Goal: Information Seeking & Learning: Learn about a topic

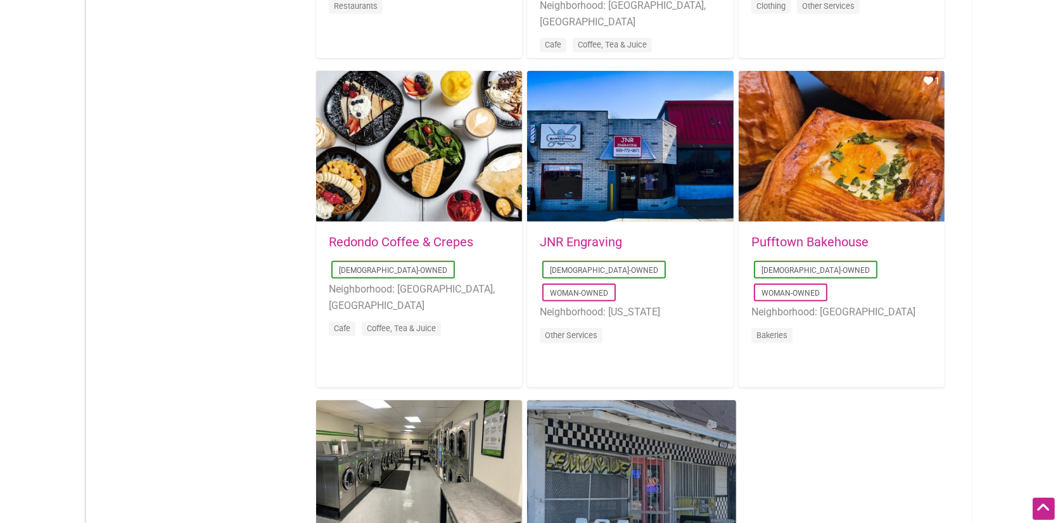
scroll to position [2133, 0]
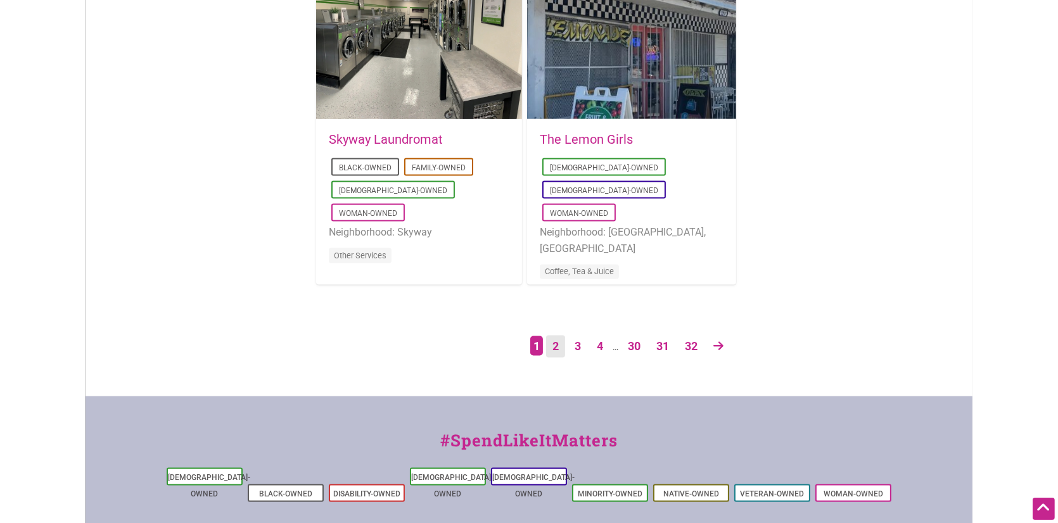
click at [551, 349] on link "2" at bounding box center [555, 347] width 19 height 22
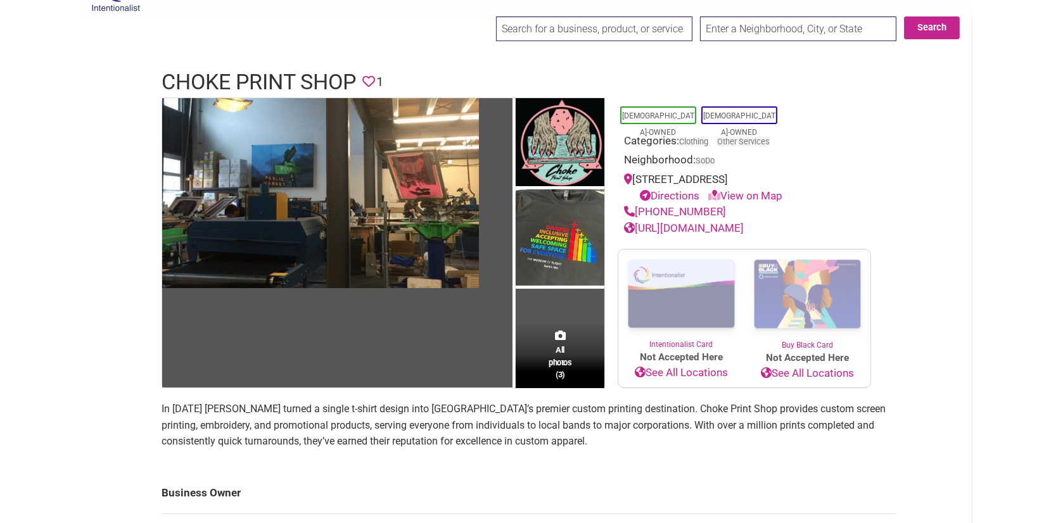
scroll to position [18, 0]
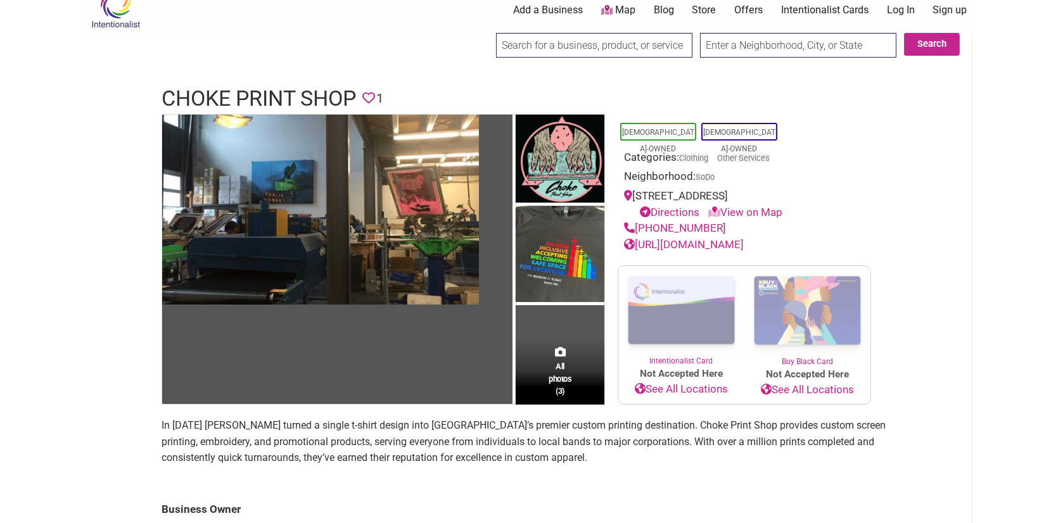
drag, startPoint x: 728, startPoint y: 223, endPoint x: 638, endPoint y: 222, distance: 89.4
click at [638, 222] on div "(206) 624-4444" at bounding box center [744, 229] width 241 height 16
copy link "(206) 624-4444"
click at [744, 243] on link "https://www.chokeprintshop.com" at bounding box center [684, 244] width 120 height 13
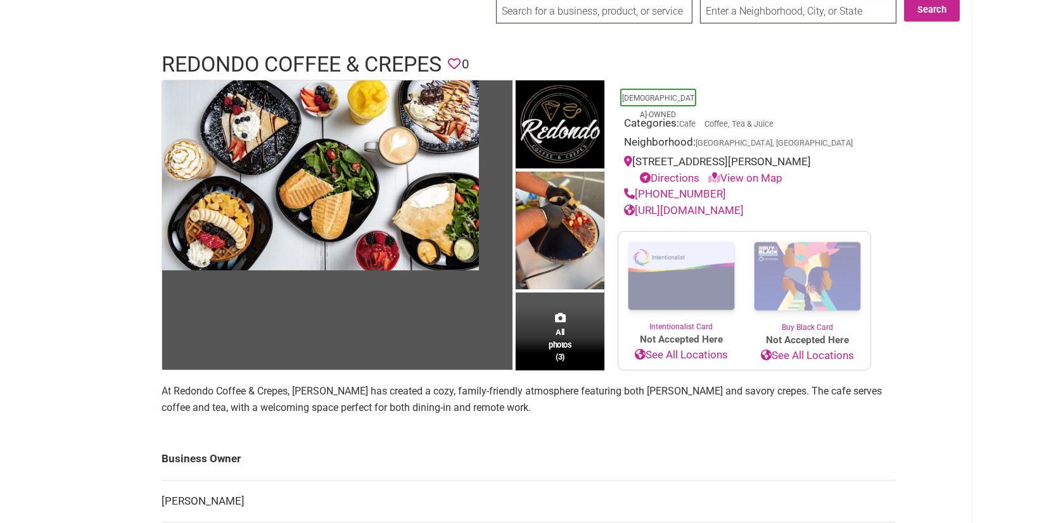
scroll to position [60, 0]
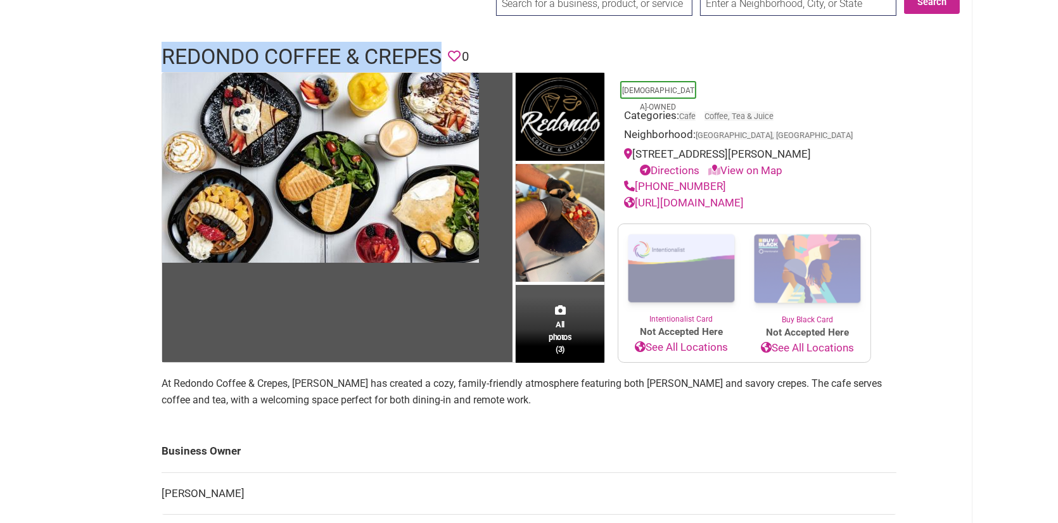
drag, startPoint x: 153, startPoint y: 53, endPoint x: 444, endPoint y: 70, distance: 290.8
click at [444, 70] on div "Redondo Coffee & Crepes Favorite 0" at bounding box center [529, 57] width 761 height 30
copy h1 "Redondo Coffee & Crepes"
drag, startPoint x: 722, startPoint y: 184, endPoint x: 638, endPoint y: 185, distance: 84.3
click at [638, 185] on div "(206) 839-6102" at bounding box center [744, 187] width 241 height 16
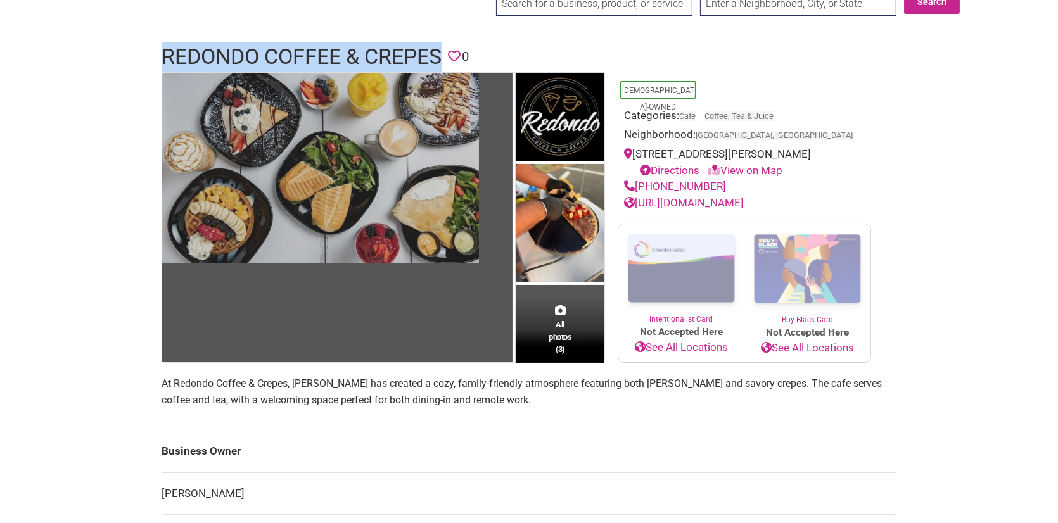
copy link "(206) 839-6102"
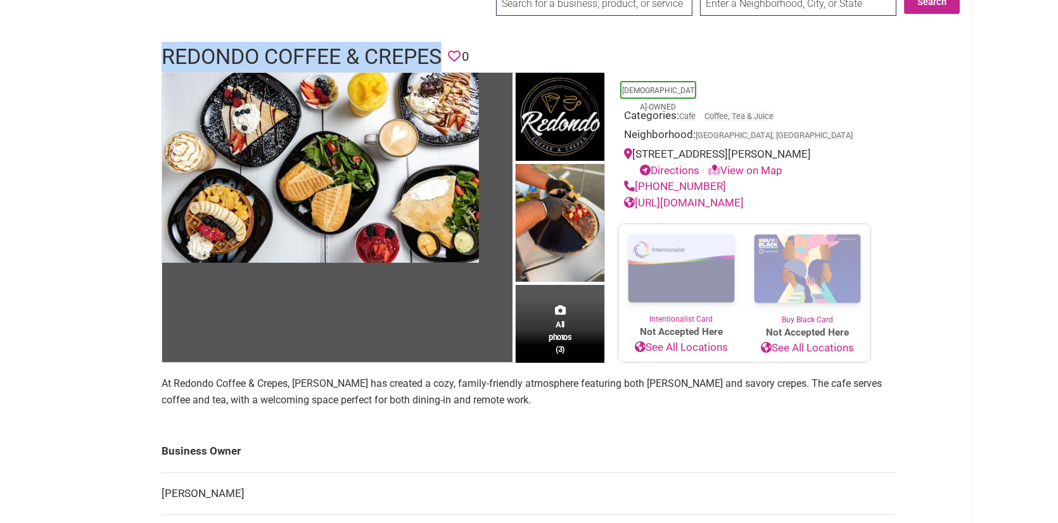
click at [744, 202] on link "https://www.facebook.com/profile.php?id=100083478125210" at bounding box center [684, 202] width 120 height 13
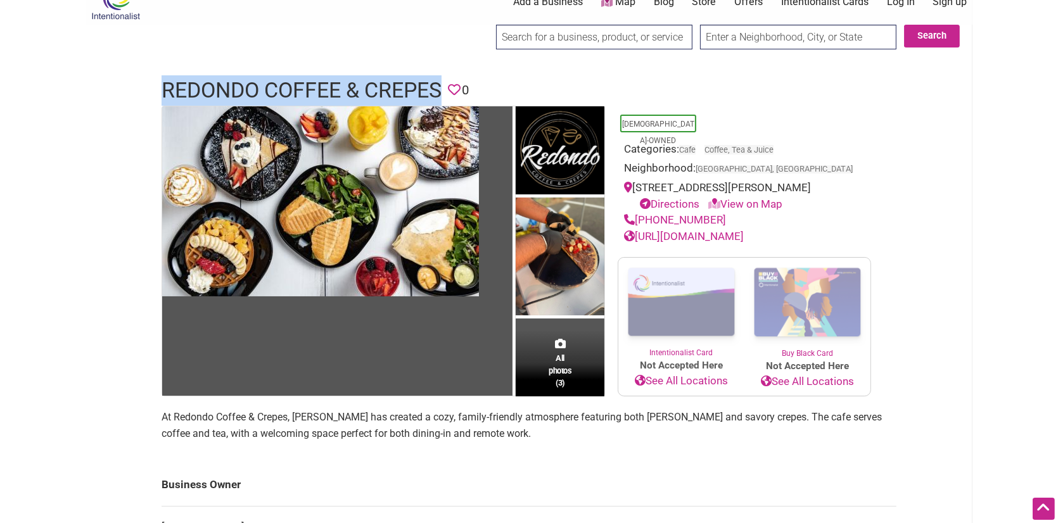
scroll to position [0, 0]
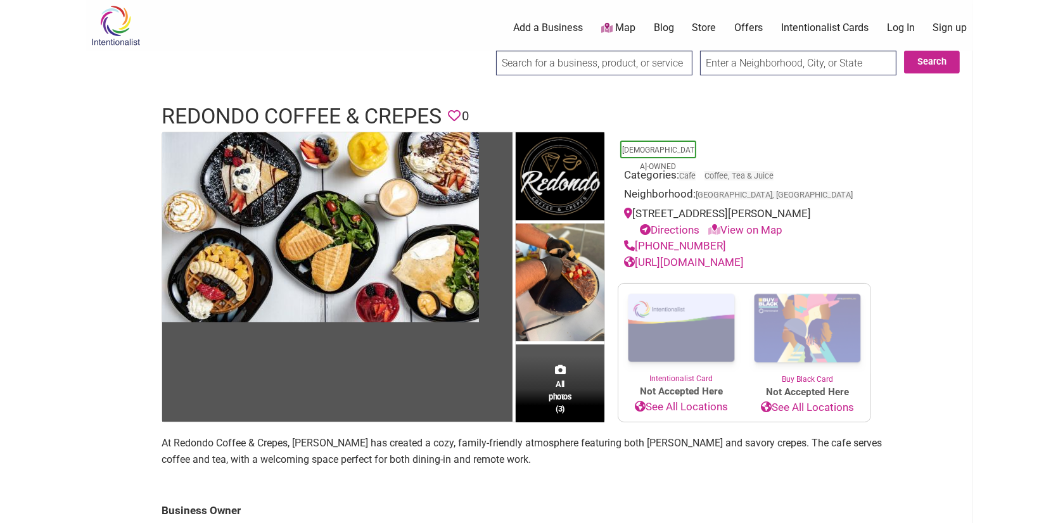
click at [901, 187] on div "All photos (3) Latino-Owned Categories: Cafe Coffee, Tea & Juice Neighborhood: …" at bounding box center [529, 426] width 761 height 589
drag, startPoint x: 790, startPoint y: 215, endPoint x: 814, endPoint y: 217, distance: 24.2
click at [814, 216] on div "919 Harrington Ave NE, Renton, WA 98056 Directions View on Map" at bounding box center [744, 222] width 241 height 32
click at [814, 217] on div "919 Harrington Ave NE, Renton, WA 98056 Directions View on Map" at bounding box center [744, 222] width 241 height 32
click at [755, 228] on link "View on Map" at bounding box center [746, 230] width 74 height 13
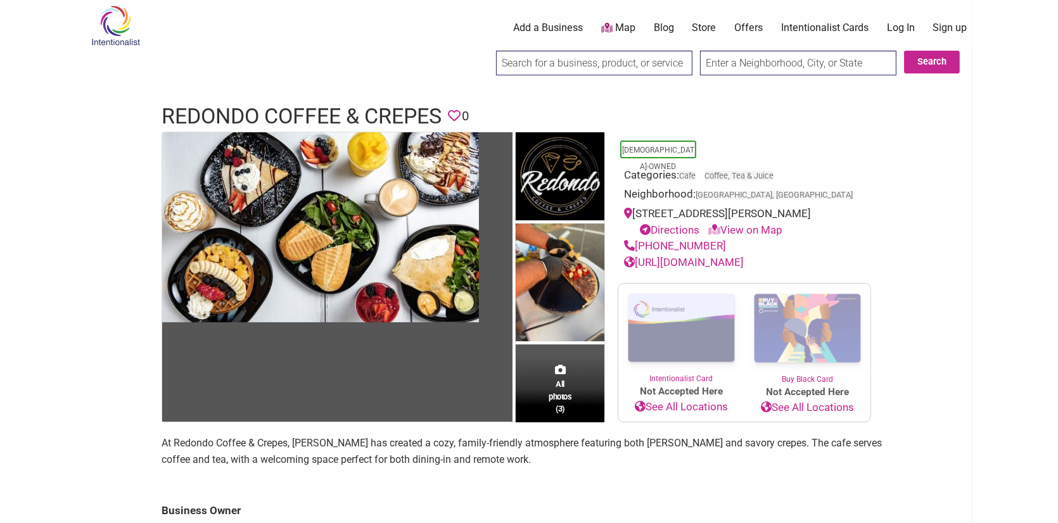
click at [953, 254] on div "Intentionalist Spend like it matters 0 Add a Business Map Blog Store Offers Int…" at bounding box center [529, 519] width 887 height 1039
drag, startPoint x: 634, startPoint y: 212, endPoint x: 838, endPoint y: 210, distance: 204.1
click at [840, 210] on div "919 Harrington Ave NE, Renton, WA 98056 Directions View on Map" at bounding box center [744, 222] width 241 height 32
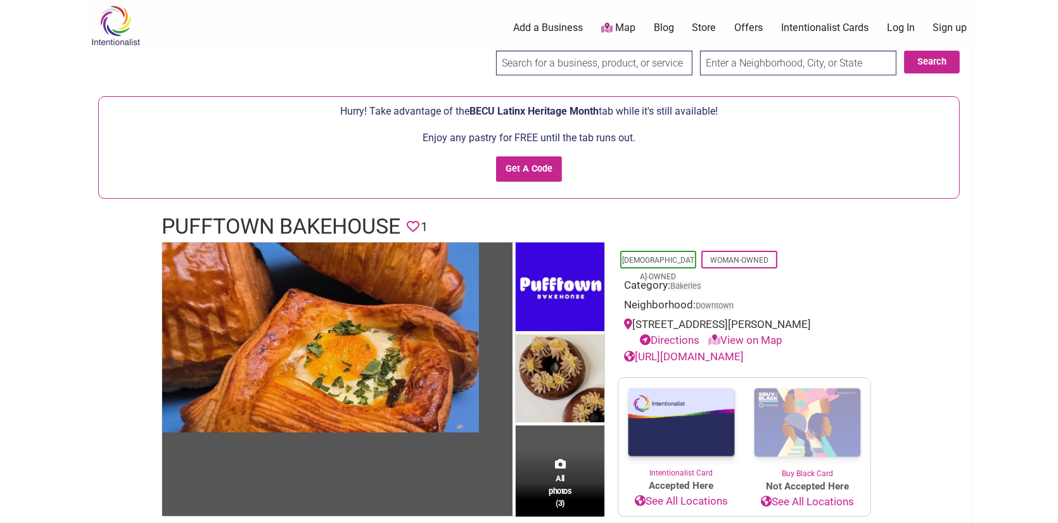
click at [804, 246] on div "[DEMOGRAPHIC_DATA]-Owned Woman-Owned Category: Bakeries Neighborhood: Downtown …" at bounding box center [745, 303] width 254 height 123
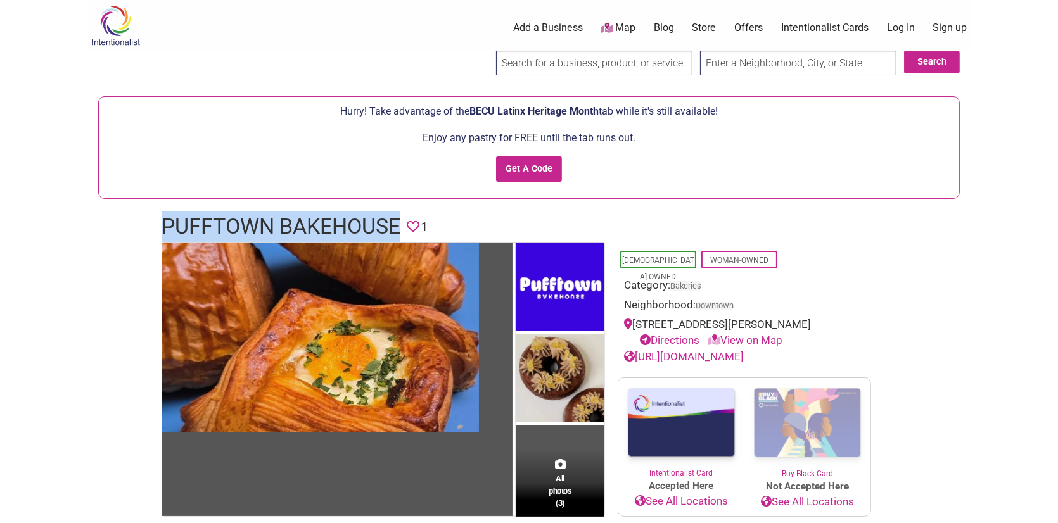
drag, startPoint x: 163, startPoint y: 226, endPoint x: 407, endPoint y: 221, distance: 244.0
click at [407, 221] on header "Pufftown Bakehouse Favorite 1" at bounding box center [529, 227] width 735 height 30
copy h1 "Pufftown Bakehouse"
click at [699, 355] on link "[URL][DOMAIN_NAME]" at bounding box center [684, 356] width 120 height 13
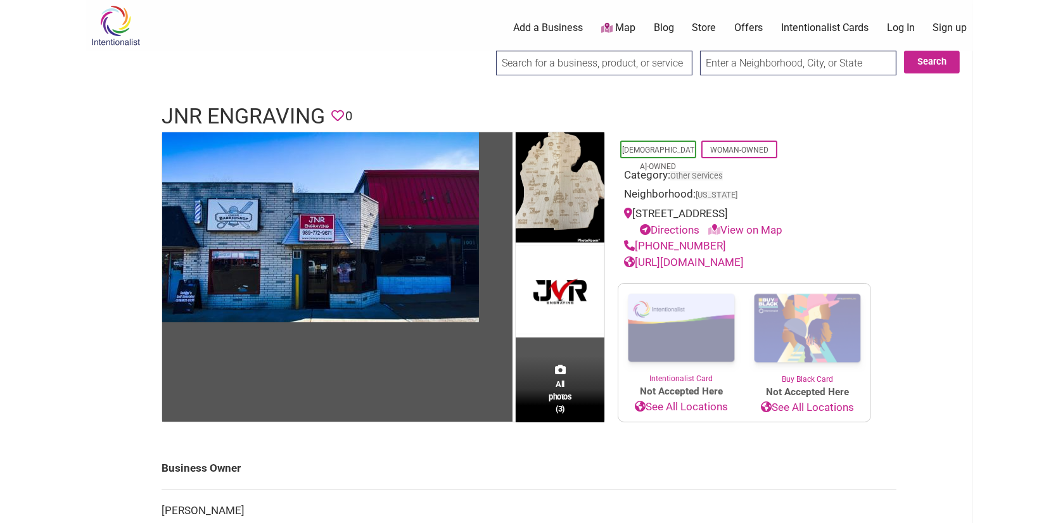
click at [529, 95] on div at bounding box center [529, 90] width 887 height 13
drag, startPoint x: 162, startPoint y: 115, endPoint x: 321, endPoint y: 119, distance: 159.1
click at [321, 119] on h1 "JNR Engraving" at bounding box center [244, 116] width 164 height 30
copy h1 "JNR Engraving"
drag, startPoint x: 728, startPoint y: 240, endPoint x: 637, endPoint y: 239, distance: 90.6
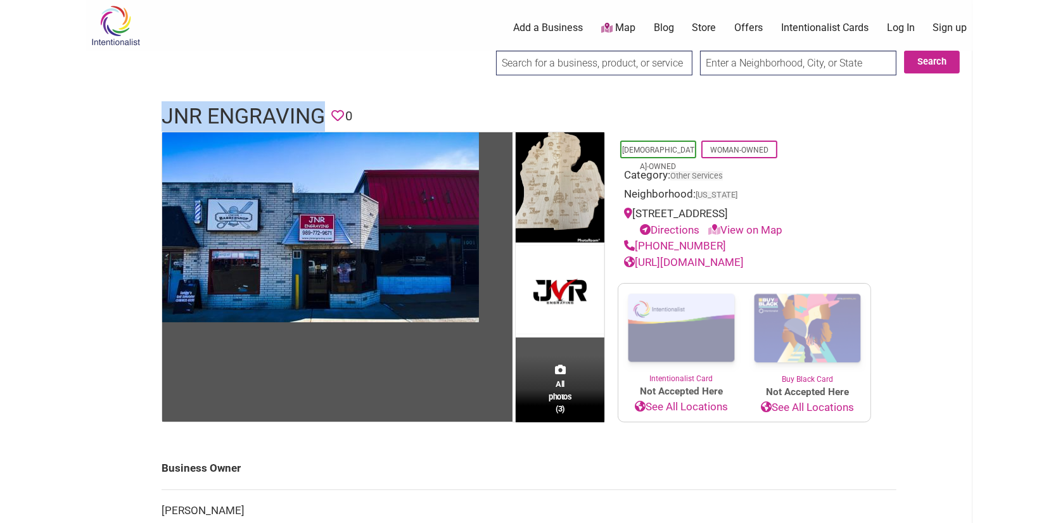
click at [637, 239] on div "[PHONE_NUMBER]" at bounding box center [744, 246] width 241 height 16
copy link "[PHONE_NUMBER]"
click at [712, 260] on link "[URL][DOMAIN_NAME]" at bounding box center [684, 262] width 120 height 13
click at [850, 142] on div "Latino-Owned Woman-Owned" at bounding box center [745, 149] width 254 height 23
